Goal: Task Accomplishment & Management: Complete application form

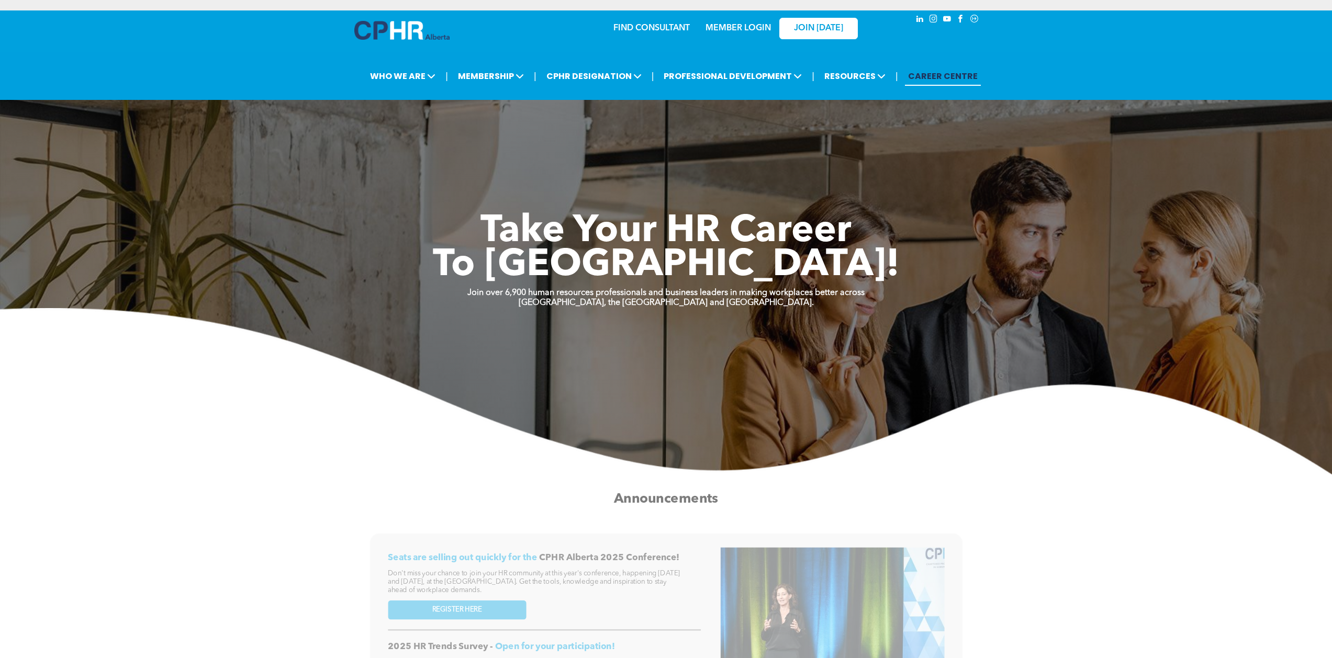
drag, startPoint x: 0, startPoint y: 0, endPoint x: 754, endPoint y: 27, distance: 754.5
click at [754, 27] on link "MEMBER LOGIN" at bounding box center [737, 28] width 65 height 8
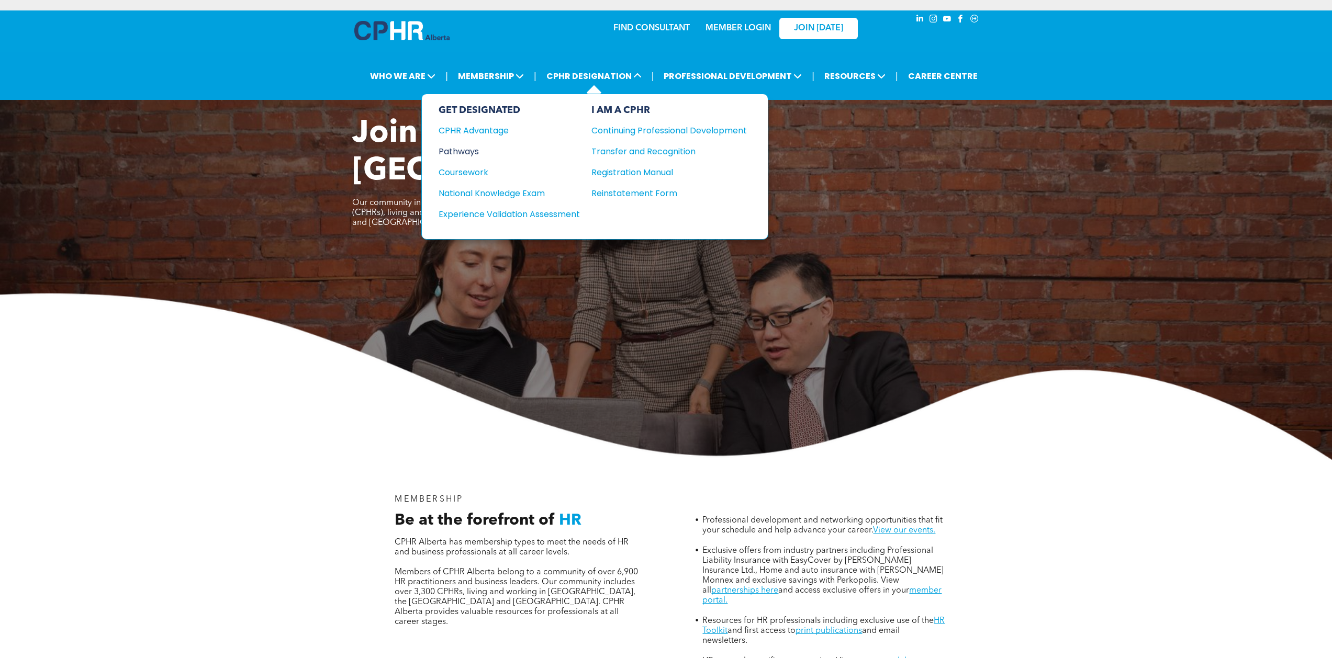
click at [474, 152] on div "Pathways" at bounding box center [501, 151] width 127 height 13
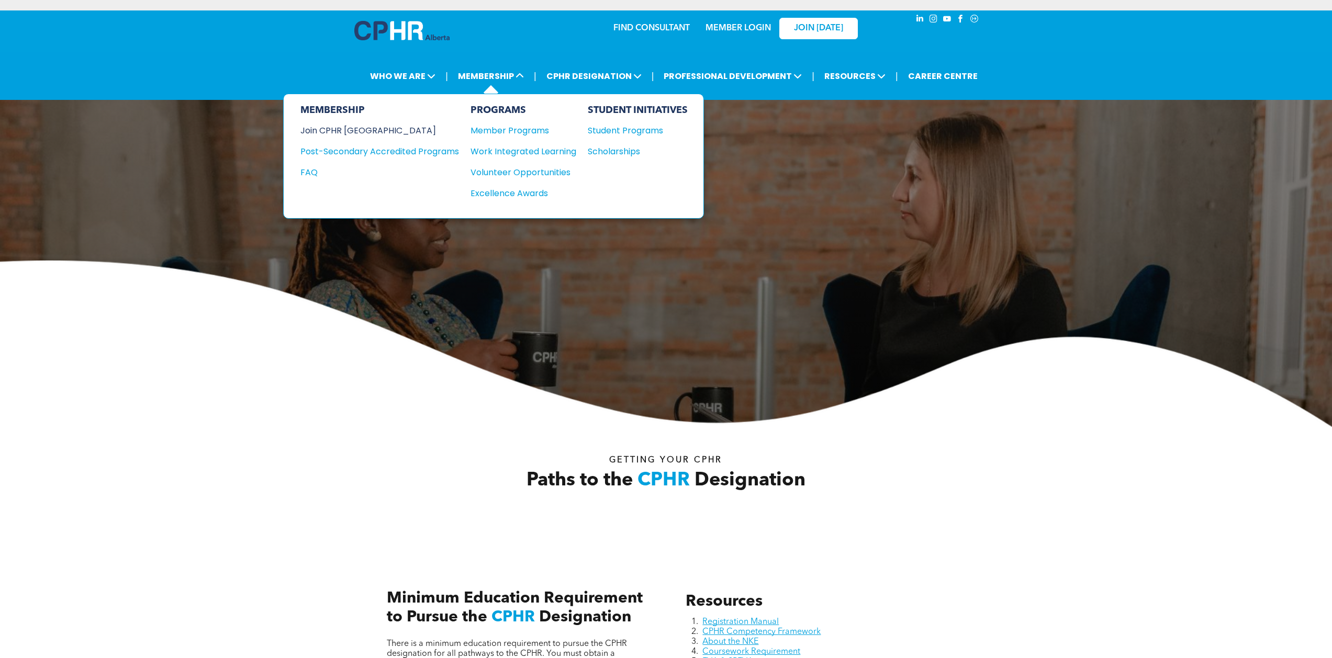
click at [372, 129] on div "Join CPHR [GEOGRAPHIC_DATA]" at bounding box center [371, 130] width 143 height 13
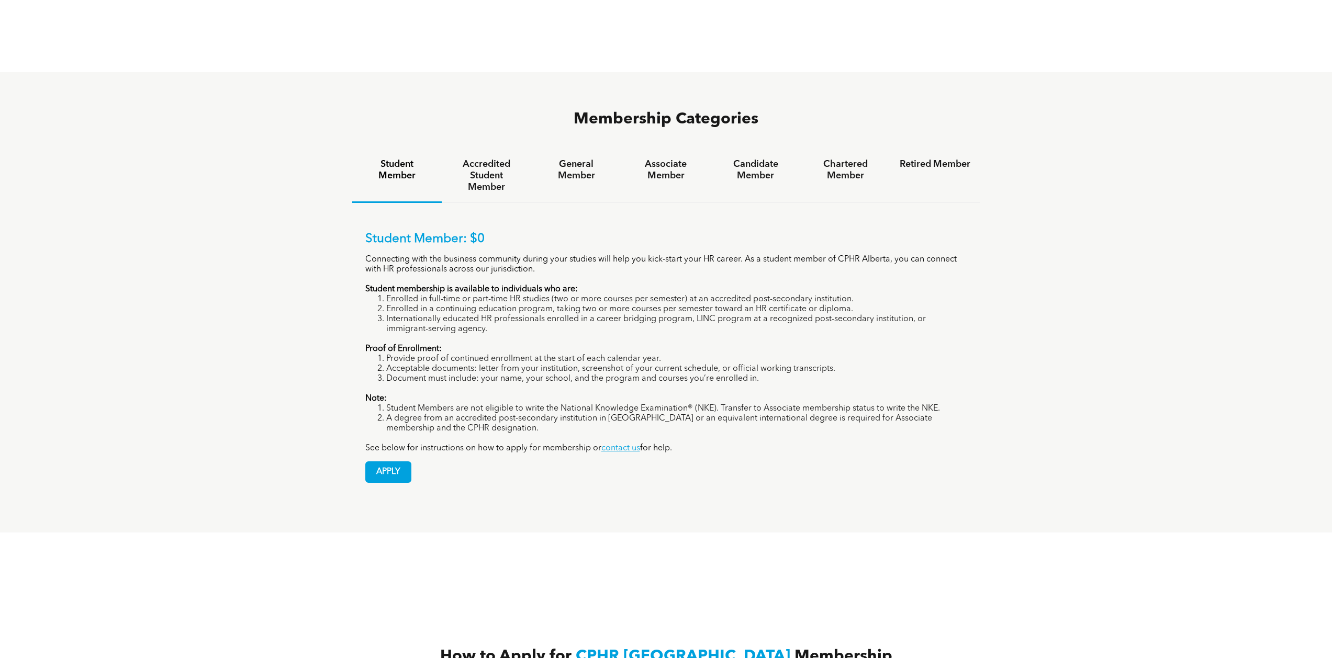
scroll to position [695, 0]
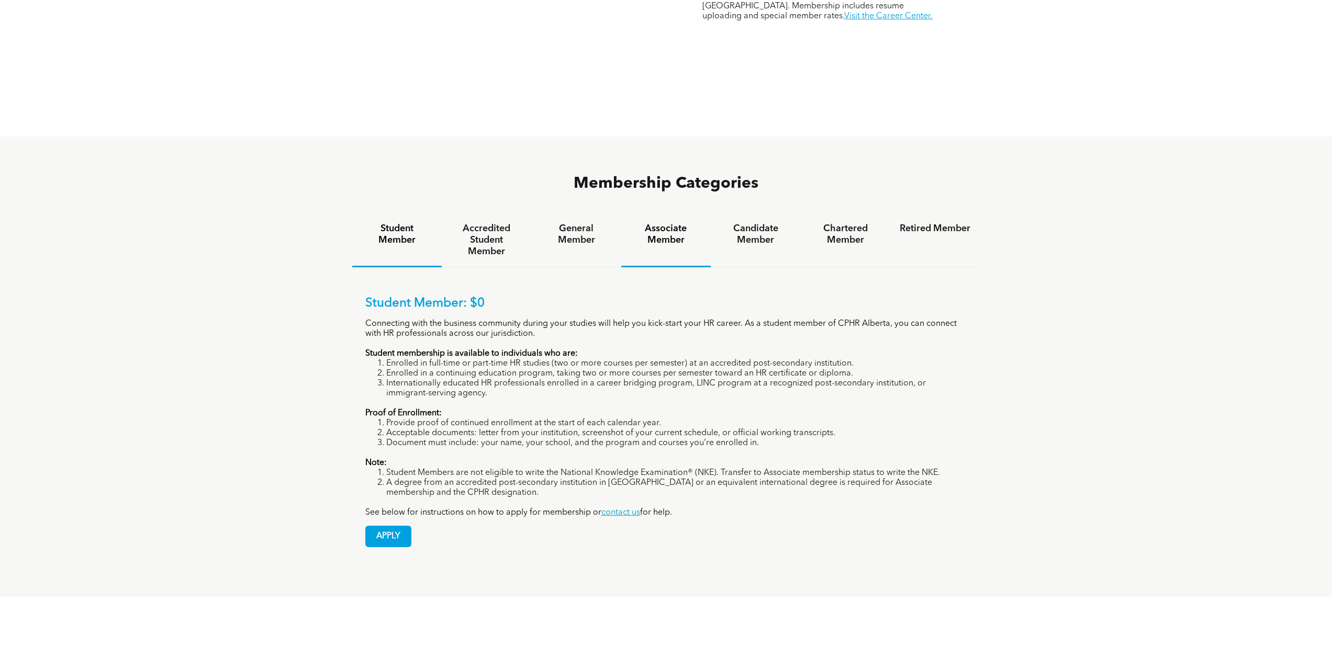
click at [684, 223] on h4 "Associate Member" at bounding box center [665, 234] width 71 height 23
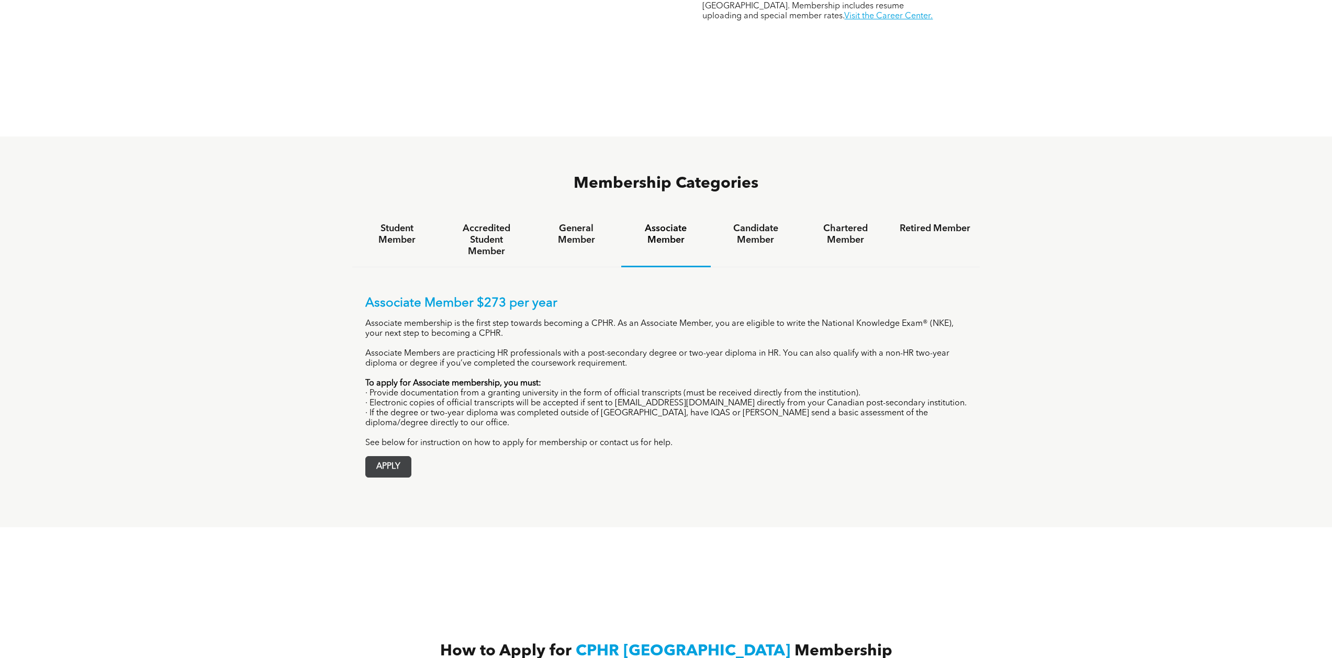
click at [393, 457] on span "APPLY" at bounding box center [388, 467] width 45 height 20
